Goal: Task Accomplishment & Management: Manage account settings

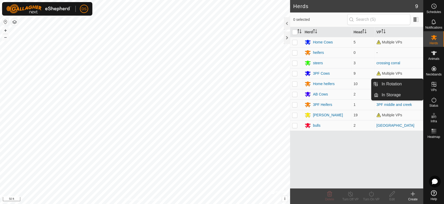
click at [433, 85] on icon at bounding box center [434, 84] width 6 height 6
click at [393, 84] on link "In Rotation" at bounding box center [401, 84] width 45 height 10
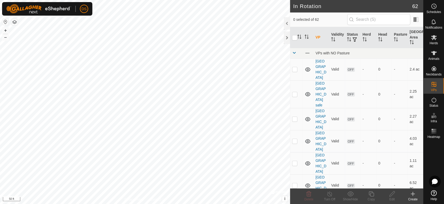
checkbox input "true"
click at [391, 193] on icon at bounding box center [392, 193] width 5 height 5
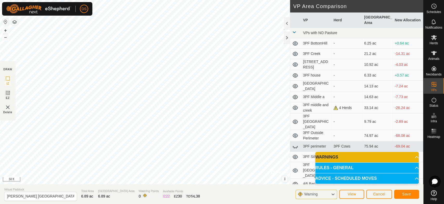
click at [333, 155] on p-accordion-header "WARNINGS" at bounding box center [367, 157] width 104 height 10
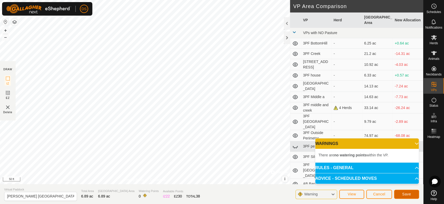
click at [401, 193] on button "Save" at bounding box center [406, 194] width 25 height 9
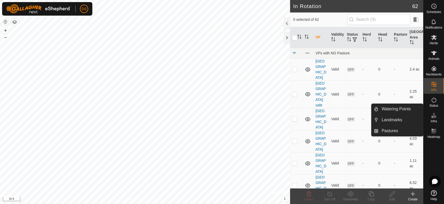
click at [433, 114] on icon at bounding box center [434, 115] width 6 height 6
click at [386, 118] on link "Landmarks" at bounding box center [401, 120] width 45 height 10
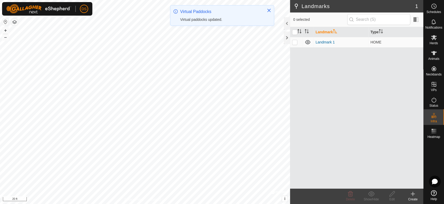
click at [116, 204] on html "DS Schedules Notifications Herds Animals Neckbands VPs Status Infra Heatmap Hel…" at bounding box center [222, 102] width 444 height 204
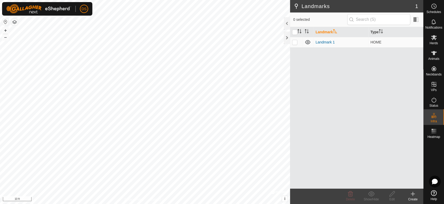
click at [144, 199] on div "Privacy Policy Contact Us + – ⇧ i © Mapbox , © OpenStreetMap , Improve this map…" at bounding box center [145, 102] width 290 height 204
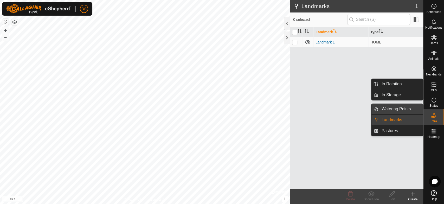
click at [400, 107] on link "Watering Points" at bounding box center [401, 109] width 45 height 10
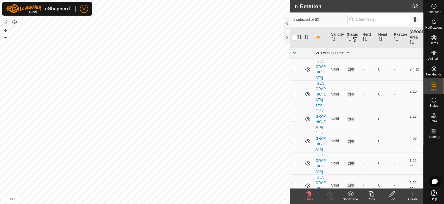
checkbox input "false"
checkbox input "true"
checkbox input "false"
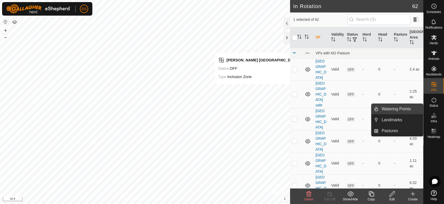
click at [402, 109] on link "Watering Points" at bounding box center [401, 109] width 45 height 10
drag, startPoint x: 433, startPoint y: 118, endPoint x: 400, endPoint y: 112, distance: 33.9
click at [423, 112] on es-menu-bar "Schedules Notifications Herds Animals Neckbands VPs Status Infra Heatmap Help W…" at bounding box center [433, 102] width 21 height 204
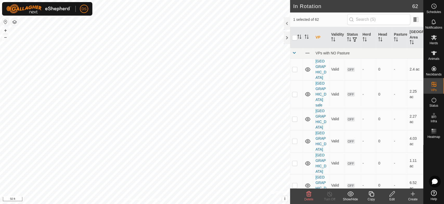
click at [400, 111] on td "-" at bounding box center [400, 119] width 16 height 22
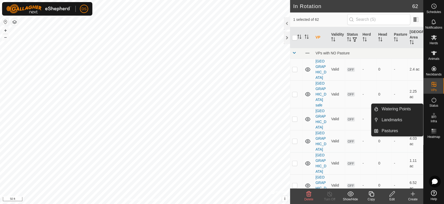
click at [434, 118] on icon at bounding box center [434, 115] width 6 height 6
click at [398, 109] on link "Watering Points" at bounding box center [401, 109] width 45 height 10
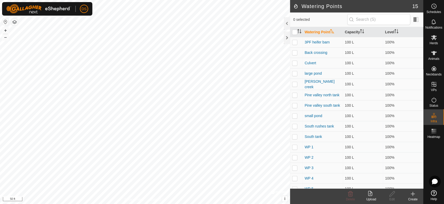
click at [411, 193] on icon at bounding box center [413, 194] width 6 height 6
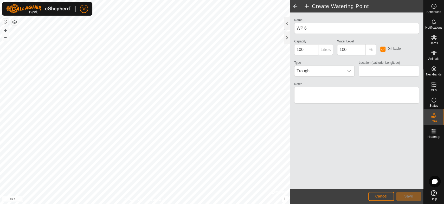
type input "41.973306, -79.556167"
click at [403, 195] on button "Save" at bounding box center [408, 196] width 25 height 9
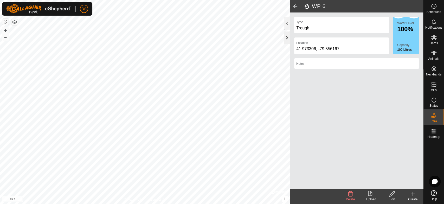
click at [287, 37] on div at bounding box center [287, 37] width 6 height 12
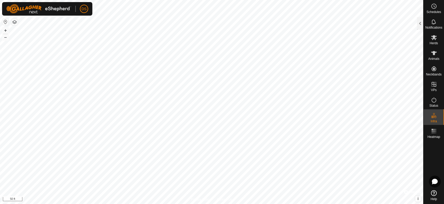
click at [165, 0] on html "DS Schedules Notifications Herds Animals Neckbands VPs Status Infra Heatmap Hel…" at bounding box center [222, 102] width 444 height 204
click at [222, 204] on html "DS Schedules Notifications Herds Animals Neckbands VPs Status Infra Heatmap Hel…" at bounding box center [222, 102] width 444 height 204
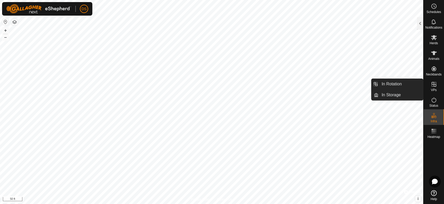
click at [431, 83] on icon at bounding box center [434, 84] width 6 height 6
click at [395, 84] on link "In Rotation" at bounding box center [401, 84] width 45 height 10
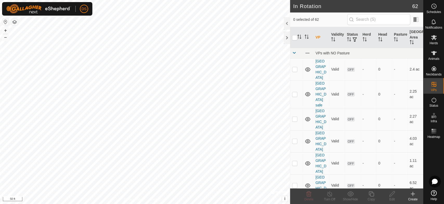
checkbox input "true"
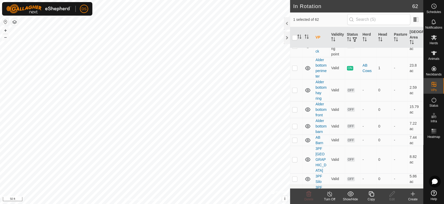
scroll to position [1070, 0]
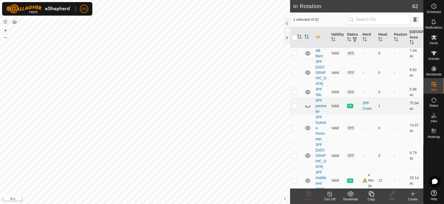
click at [371, 195] on icon at bounding box center [371, 194] width 7 height 6
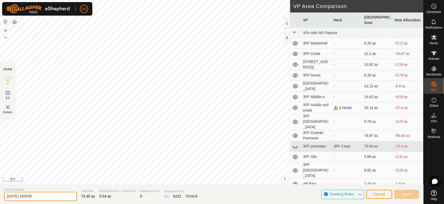
click at [11, 195] on input "[DATE] 160039" at bounding box center [40, 196] width 73 height 9
click at [39, 197] on input "corral crossing" at bounding box center [40, 196] width 73 height 9
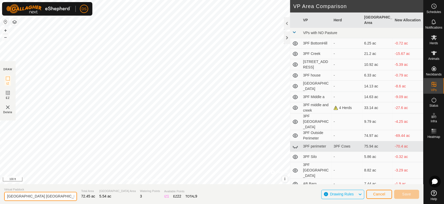
type input "[GEOGRAPHIC_DATA] [GEOGRAPHIC_DATA]"
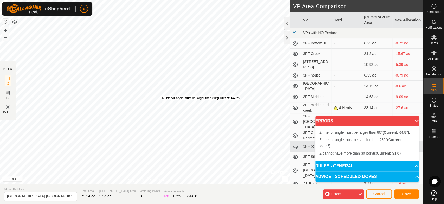
click at [161, 96] on div "IZ interior angle must be larger than 80° (Current: 64.8°) . + – ⇧ i © Mapbox ,…" at bounding box center [145, 92] width 290 height 184
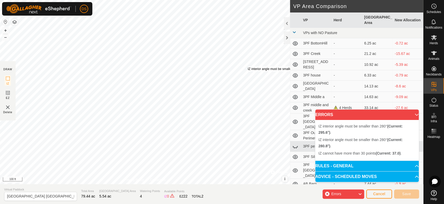
drag, startPoint x: 171, startPoint y: 96, endPoint x: 248, endPoint y: 66, distance: 82.3
click at [248, 66] on div "IZ interior angle must be smaller than 280° (Current: 295.6°) . + – ⇧ i © Mapbo…" at bounding box center [145, 92] width 290 height 184
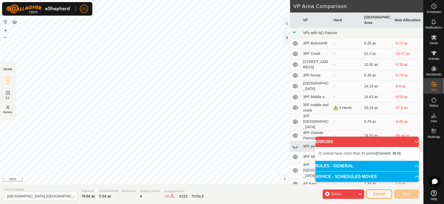
click at [223, 192] on div "DRAW IZ EZ Delete Privacy Policy Contact Us IZ interior angle must be smaller t…" at bounding box center [211, 102] width 423 height 204
click at [235, 193] on div "DRAW IZ EZ Delete Privacy Policy Contact Us IZ interior angle must be smaller t…" at bounding box center [211, 102] width 423 height 204
click at [255, 204] on html "DS Schedules Notifications Herds Animals Neckbands VPs Status Infra Heatmap Hel…" at bounding box center [222, 102] width 444 height 204
click at [201, 204] on html "DS Schedules Notifications Herds Animals Neckbands VPs Status Infra Heatmap Hel…" at bounding box center [222, 102] width 444 height 204
click at [227, 103] on div "DRAW IZ EZ Delete Privacy Policy Contact Us IZ interior angle must be smaller t…" at bounding box center [211, 102] width 423 height 204
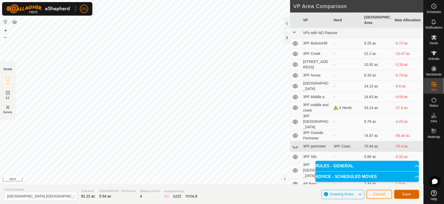
click at [400, 194] on button "Save" at bounding box center [406, 194] width 25 height 9
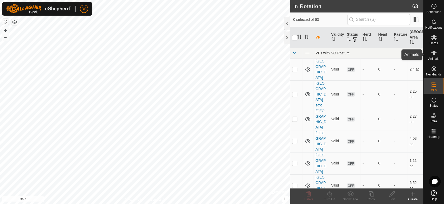
click at [433, 50] on icon at bounding box center [434, 53] width 6 height 6
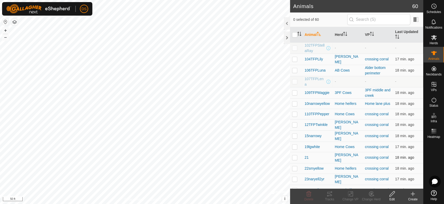
click at [294, 155] on p-checkbox at bounding box center [294, 157] width 5 height 4
checkbox input "true"
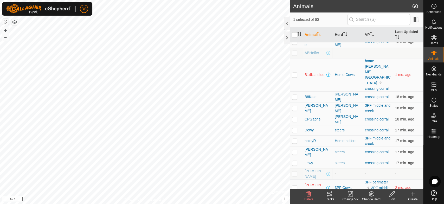
scroll to position [491, 0]
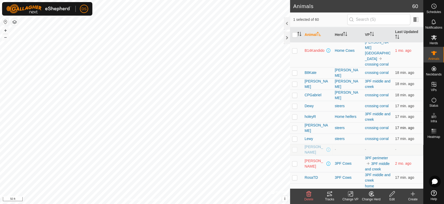
click at [295, 126] on p-checkbox at bounding box center [294, 128] width 5 height 4
checkbox input "true"
click at [294, 71] on p-checkbox at bounding box center [294, 73] width 5 height 4
checkbox input "true"
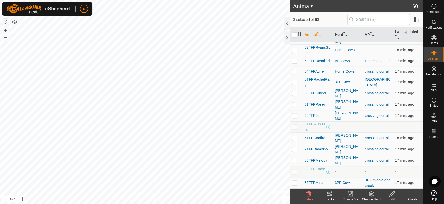
scroll to position [231, 0]
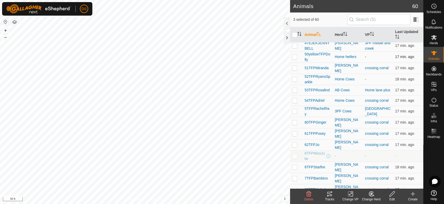
click at [293, 55] on p-checkbox at bounding box center [294, 57] width 5 height 4
checkbox input "true"
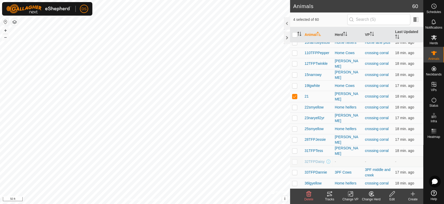
scroll to position [58, 0]
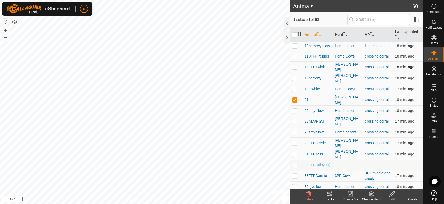
click at [294, 68] on p-checkbox at bounding box center [294, 67] width 5 height 4
checkbox input "true"
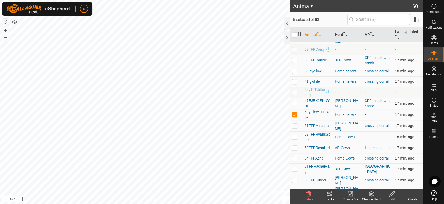
scroll to position [231, 0]
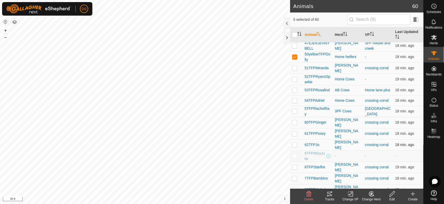
click at [295, 143] on p-checkbox at bounding box center [294, 145] width 5 height 4
checkbox input "true"
click at [294, 66] on p-checkbox at bounding box center [294, 68] width 5 height 4
checkbox input "true"
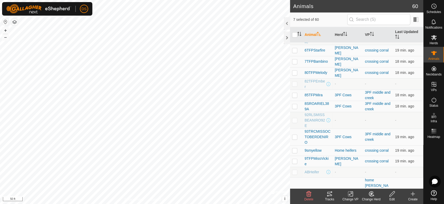
scroll to position [327, 0]
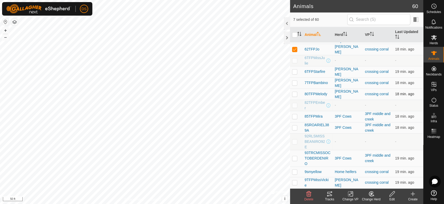
click at [294, 92] on p-checkbox at bounding box center [294, 94] width 5 height 4
checkbox input "true"
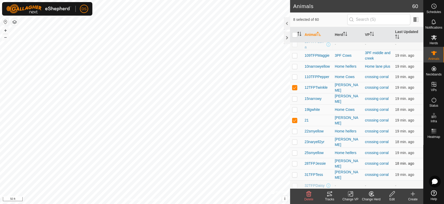
scroll to position [37, 0]
click at [295, 150] on p-checkbox at bounding box center [294, 152] width 5 height 4
checkbox input "true"
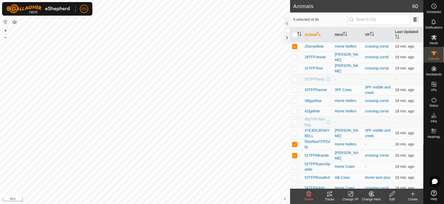
scroll to position [153, 0]
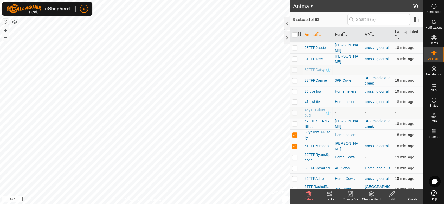
click at [295, 176] on p-checkbox at bounding box center [294, 178] width 5 height 4
checkbox input "true"
click at [291, 97] on td at bounding box center [296, 102] width 12 height 10
checkbox input "true"
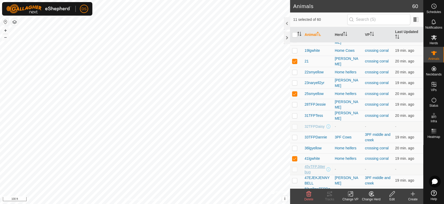
scroll to position [95, 0]
click at [295, 82] on p-checkbox at bounding box center [294, 84] width 5 height 4
checkbox input "true"
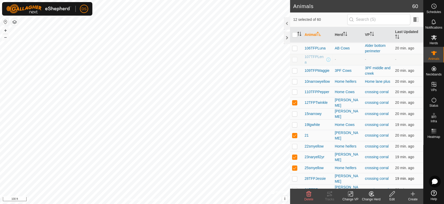
scroll to position [8, 0]
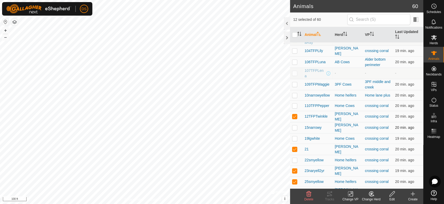
click at [295, 126] on p-checkbox at bounding box center [294, 127] width 5 height 4
checkbox input "true"
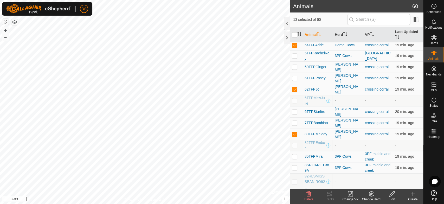
scroll to position [298, 0]
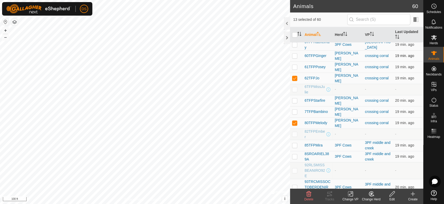
click at [294, 54] on p-checkbox at bounding box center [294, 56] width 5 height 4
checkbox input "true"
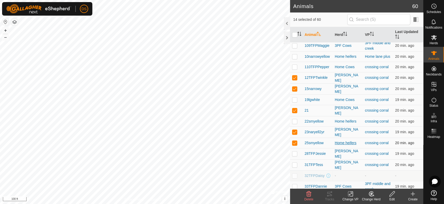
scroll to position [8, 0]
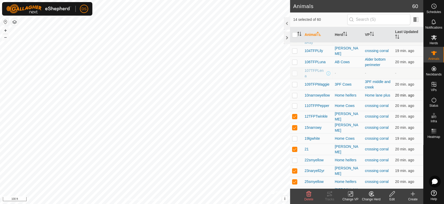
click at [295, 94] on p-checkbox at bounding box center [294, 95] width 5 height 4
checkbox input "true"
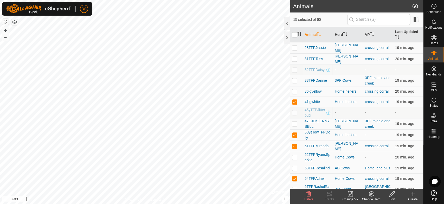
scroll to position [211, 0]
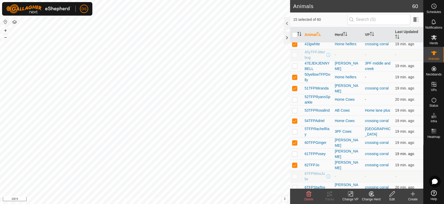
click at [294, 152] on p-checkbox at bounding box center [294, 154] width 5 height 4
checkbox input "true"
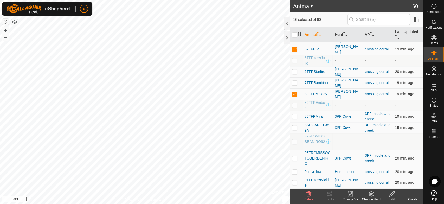
scroll to position [356, 0]
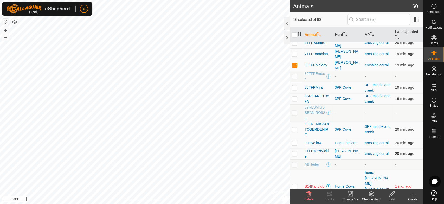
click at [295, 151] on p-checkbox at bounding box center [294, 153] width 5 height 4
checkbox input "true"
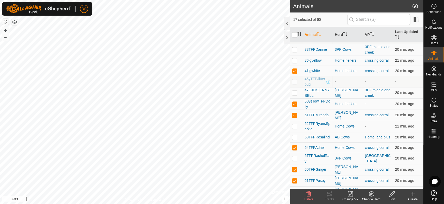
scroll to position [153, 0]
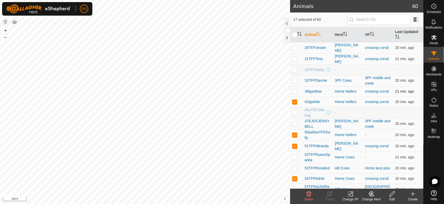
click at [294, 89] on p-checkbox at bounding box center [294, 91] width 5 height 4
checkbox input "true"
click at [349, 194] on icon at bounding box center [351, 193] width 4 height 3
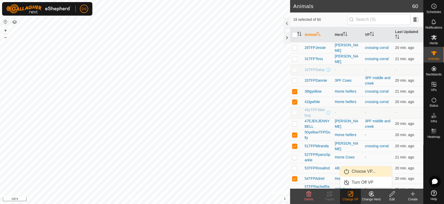
click at [362, 172] on link "Choose VP..." at bounding box center [366, 171] width 52 height 10
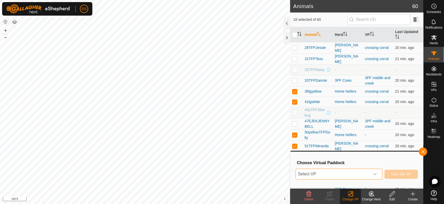
click at [313, 174] on span "Select VP" at bounding box center [333, 174] width 74 height 10
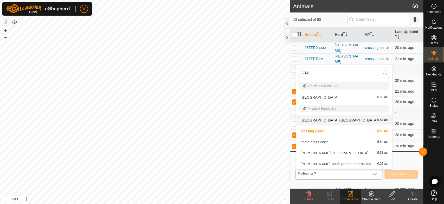
type input "cros"
click at [335, 121] on li "corral crossing [GEOGRAPHIC_DATA] 5.54 ac" at bounding box center [344, 120] width 96 height 10
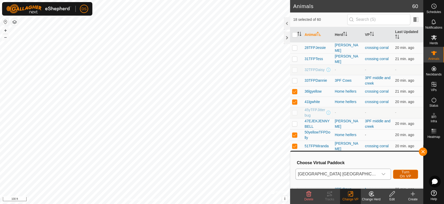
click at [400, 172] on span "Turn On VP" at bounding box center [406, 174] width 12 height 8
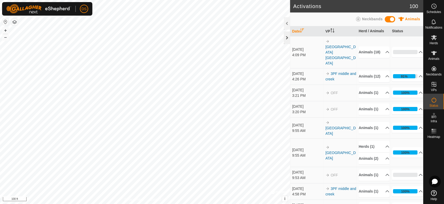
click at [285, 37] on div at bounding box center [287, 37] width 6 height 12
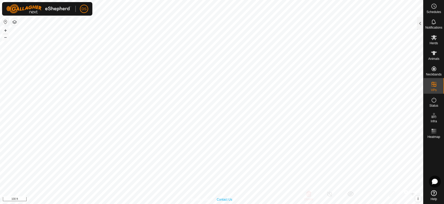
checkbox input "false"
checkbox input "true"
checkbox input "false"
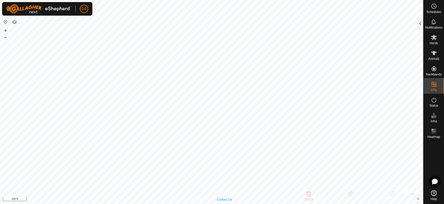
checkbox input "false"
checkbox input "true"
checkbox input "false"
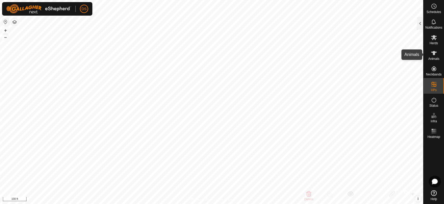
click at [432, 52] on icon at bounding box center [434, 53] width 6 height 4
checkbox input "false"
checkbox input "true"
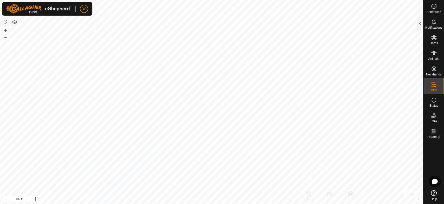
checkbox input "false"
checkbox input "true"
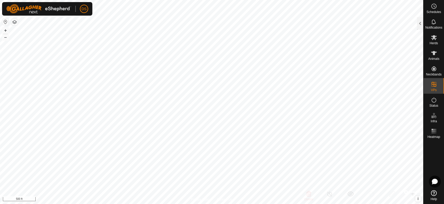
checkbox input "false"
checkbox input "true"
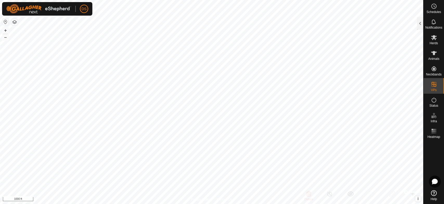
checkbox input "false"
checkbox input "true"
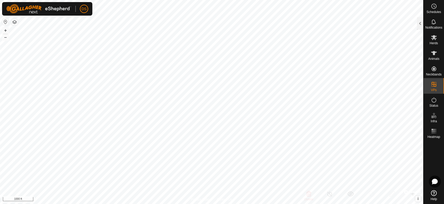
checkbox input "false"
checkbox input "true"
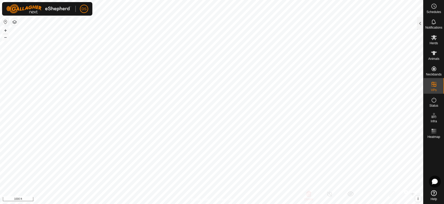
checkbox input "false"
checkbox input "true"
